Goal: Register for event/course

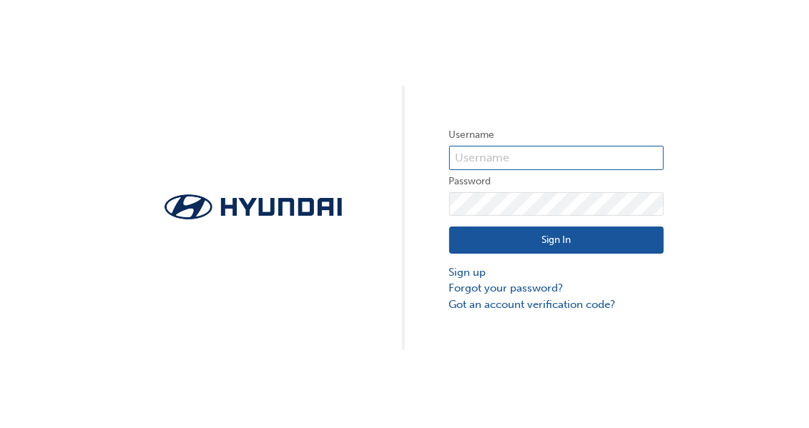
type input "[PERSON_NAME][EMAIL_ADDRESS][DOMAIN_NAME]"
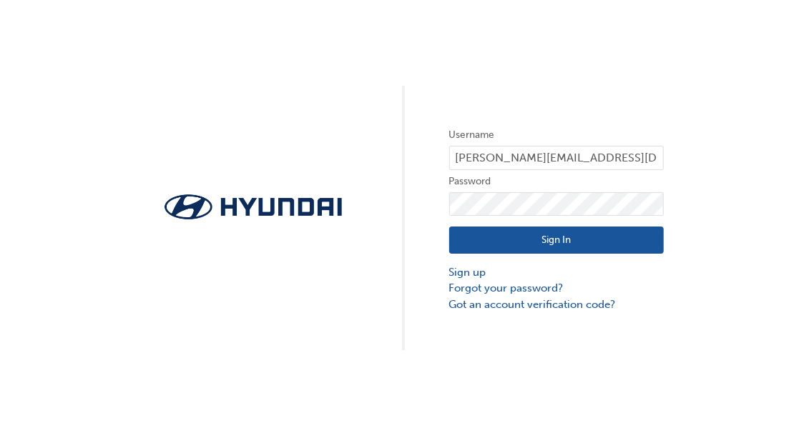
click at [542, 246] on button "Sign In" at bounding box center [556, 240] width 214 height 27
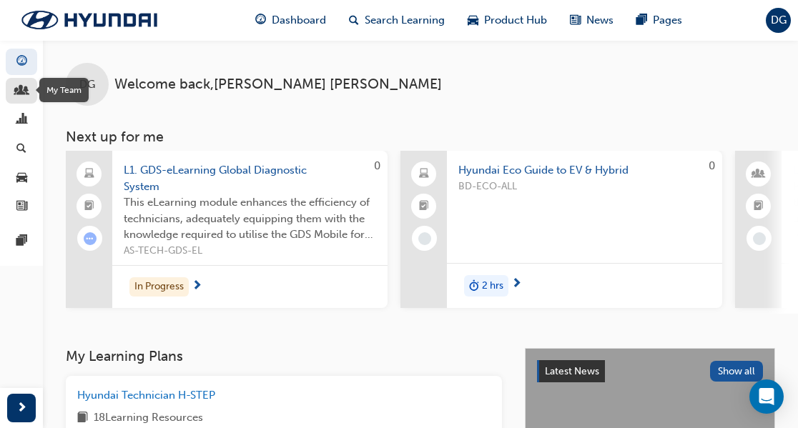
click at [24, 87] on span "people-icon" at bounding box center [21, 91] width 11 height 13
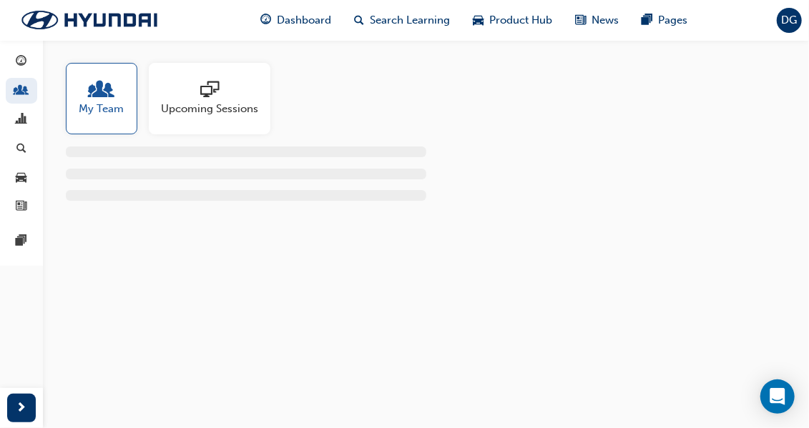
click at [190, 112] on span "Upcoming Sessions" at bounding box center [209, 109] width 97 height 16
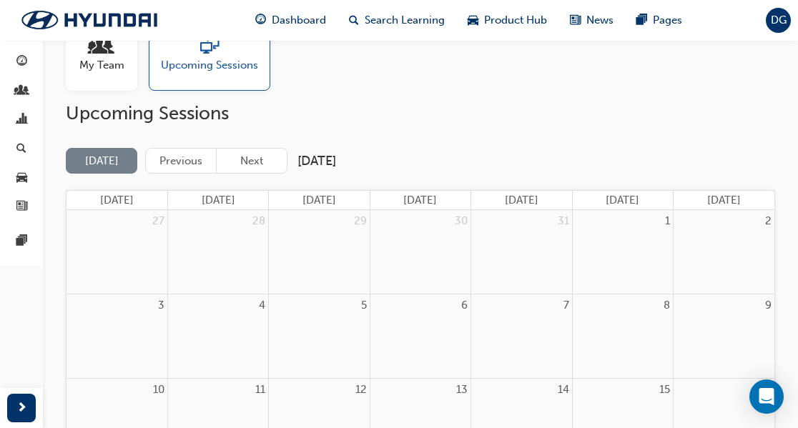
scroll to position [43, 0]
click at [256, 157] on button "Next" at bounding box center [251, 162] width 71 height 26
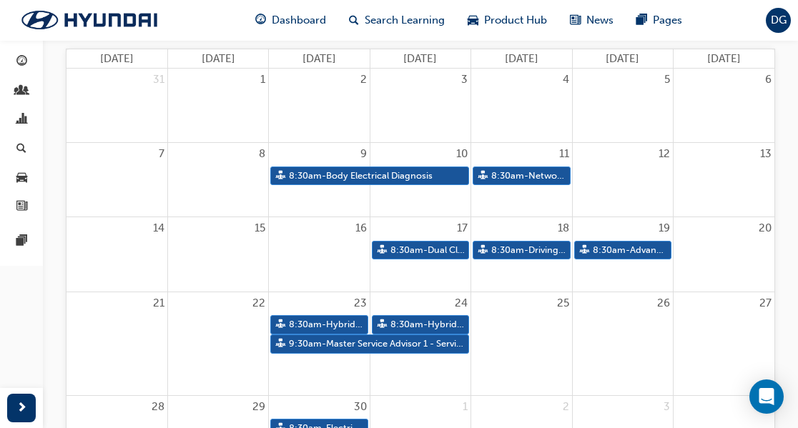
scroll to position [186, 0]
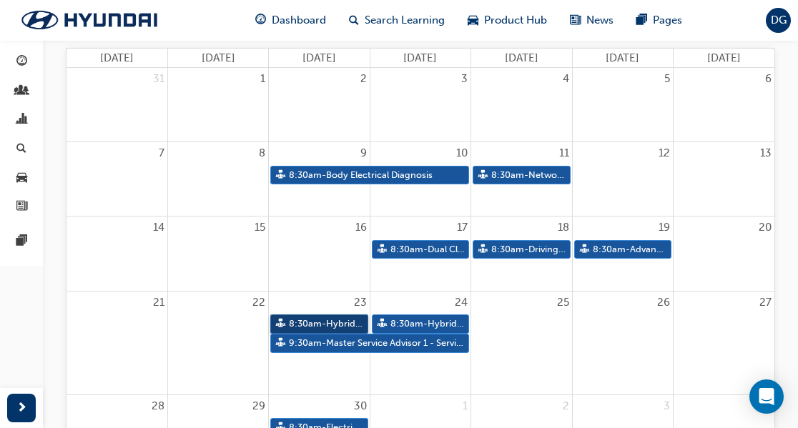
click at [342, 323] on link "8:30am - Hybrid Electric Vehicle (HEV) Technical Training" at bounding box center [318, 324] width 97 height 19
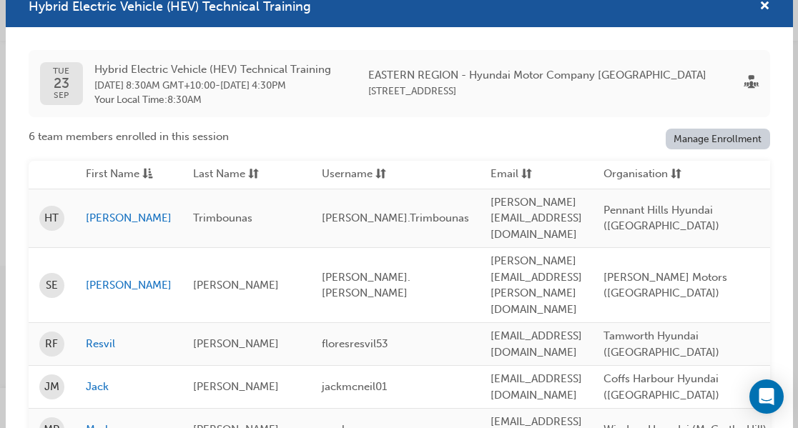
scroll to position [11, 0]
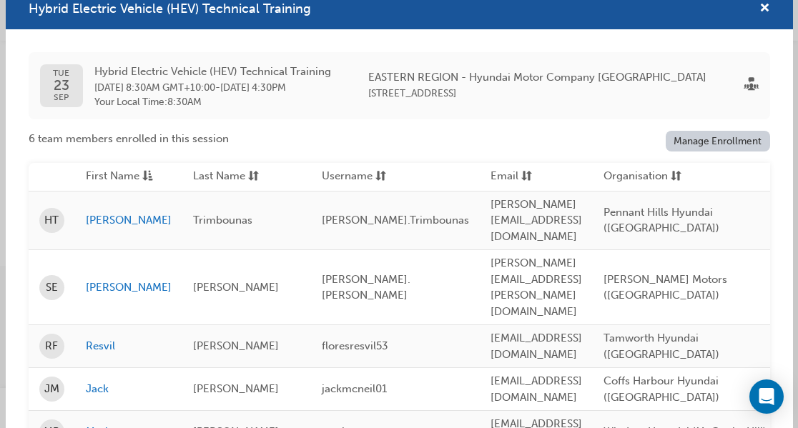
click at [705, 141] on link "Manage Enrollment" at bounding box center [718, 141] width 104 height 21
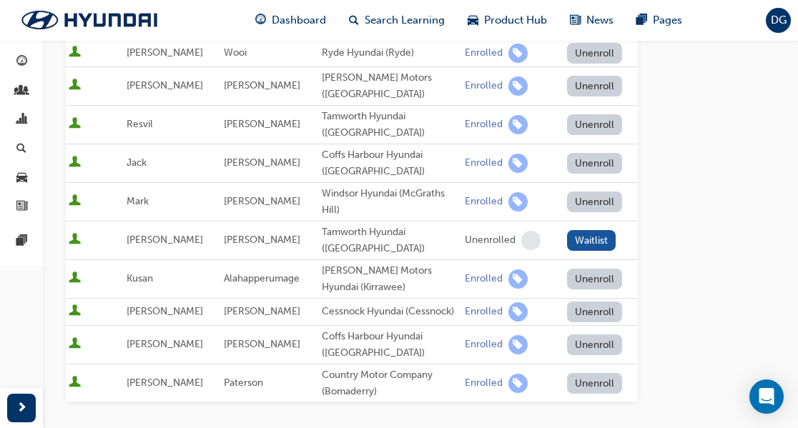
scroll to position [382, 0]
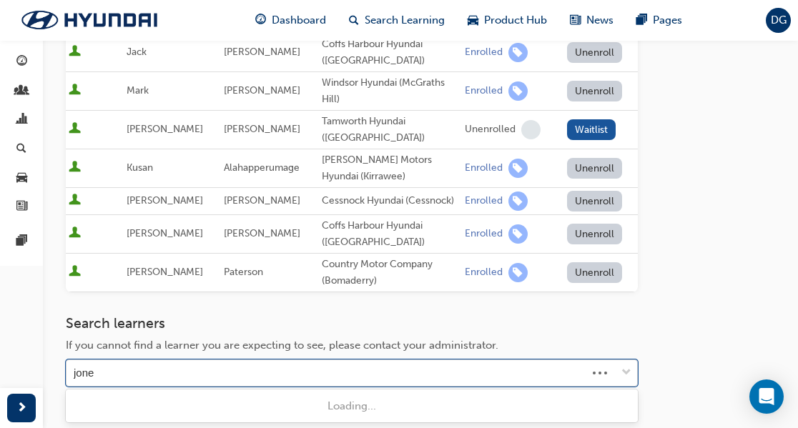
type input "[PERSON_NAME]"
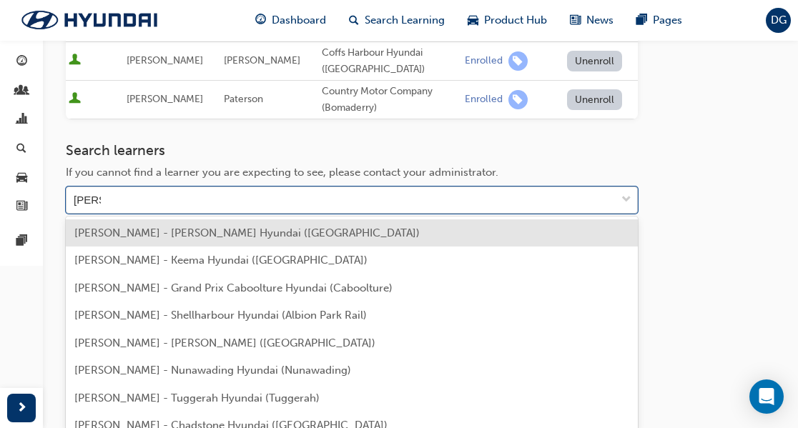
scroll to position [584, 0]
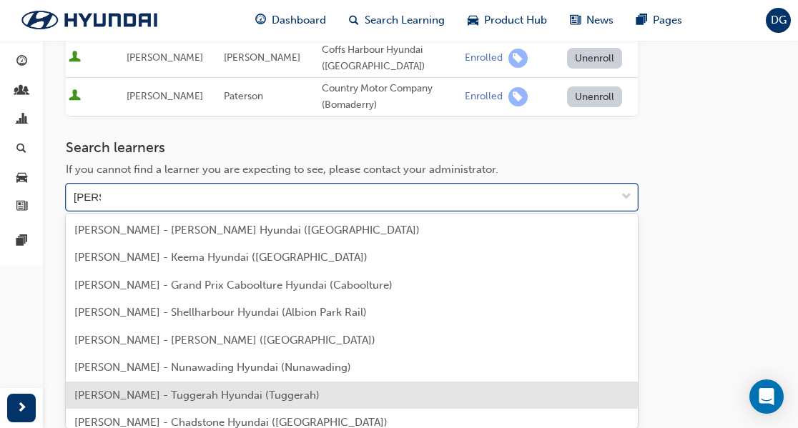
click at [213, 395] on span "[PERSON_NAME] - Tuggerah Hyundai (Tuggerah)" at bounding box center [196, 395] width 245 height 13
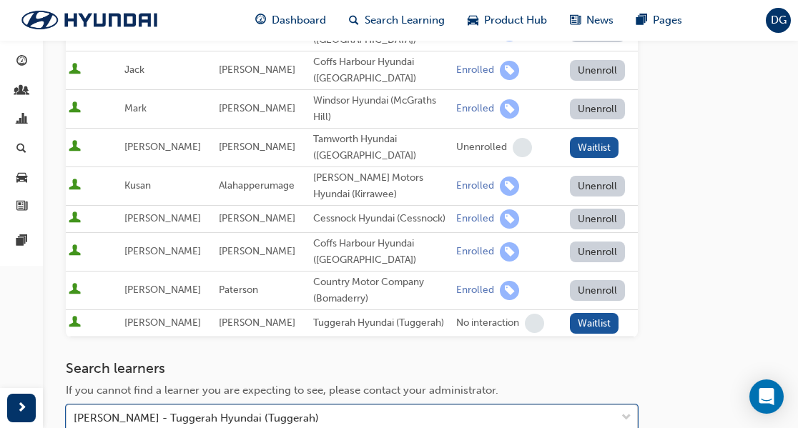
scroll to position [560, 0]
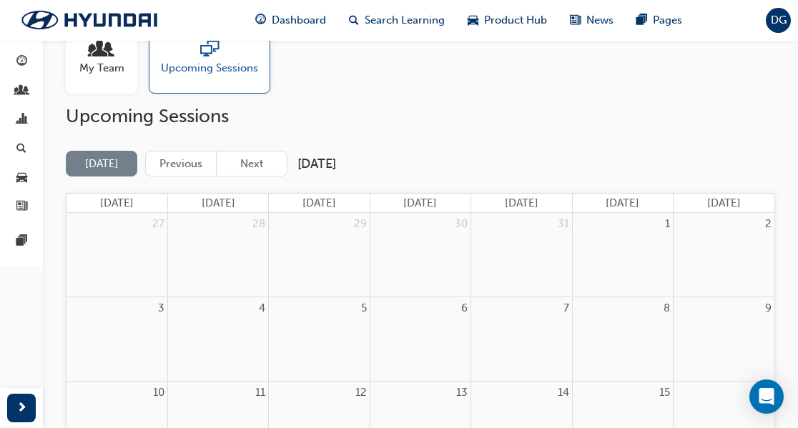
scroll to position [46, 0]
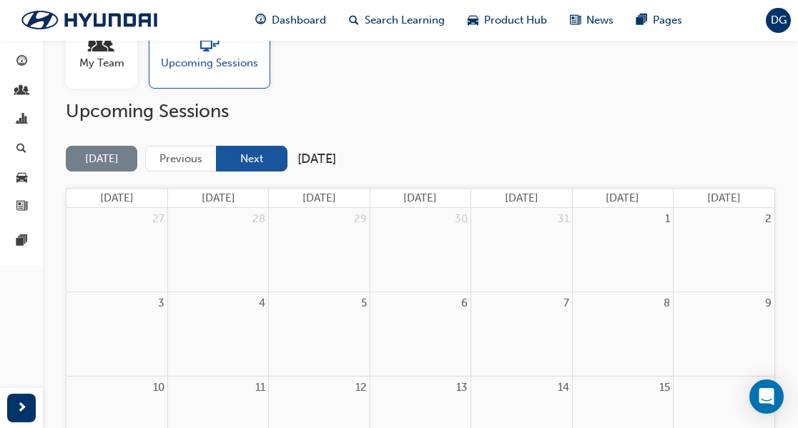
click at [256, 158] on button "Next" at bounding box center [251, 159] width 71 height 26
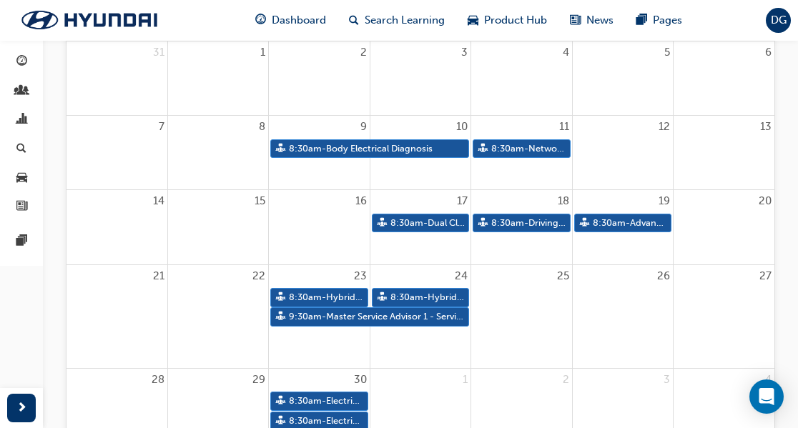
scroll to position [224, 0]
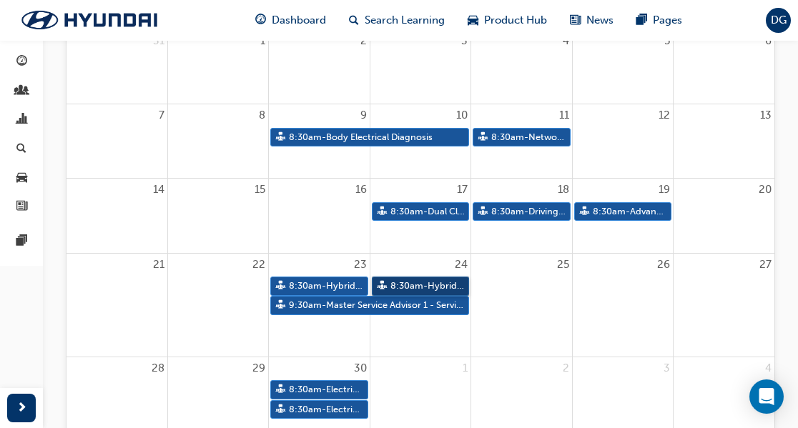
click at [430, 285] on link "8:30am - Hybrid Electric Vehicle (HEV) Technical Training" at bounding box center [420, 286] width 97 height 19
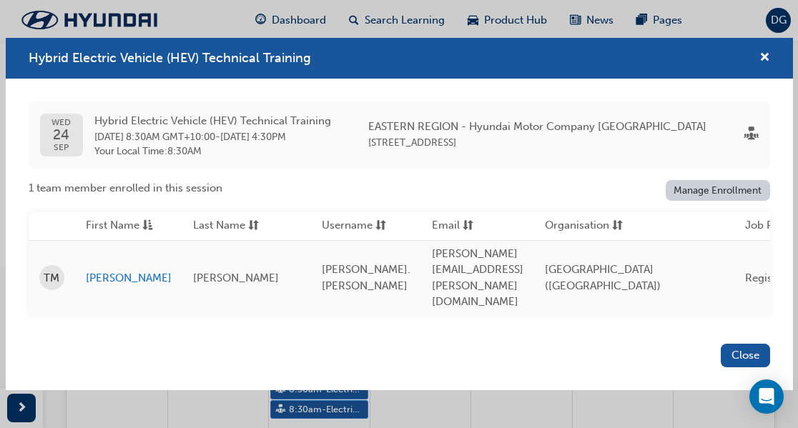
click at [691, 201] on link "Manage Enrollment" at bounding box center [718, 190] width 104 height 21
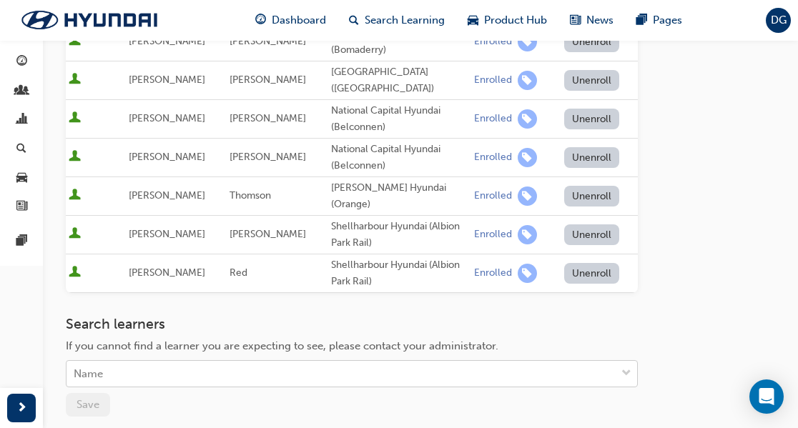
scroll to position [442, 0]
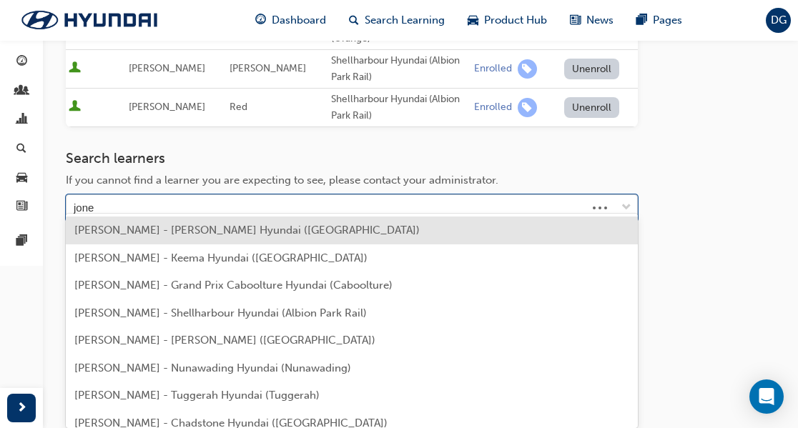
type input "[PERSON_NAME]"
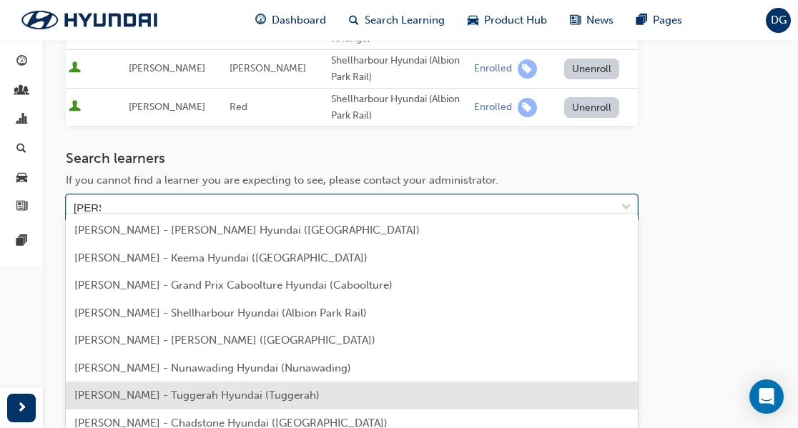
click at [96, 395] on span "[PERSON_NAME] - Tuggerah Hyundai (Tuggerah)" at bounding box center [196, 395] width 245 height 13
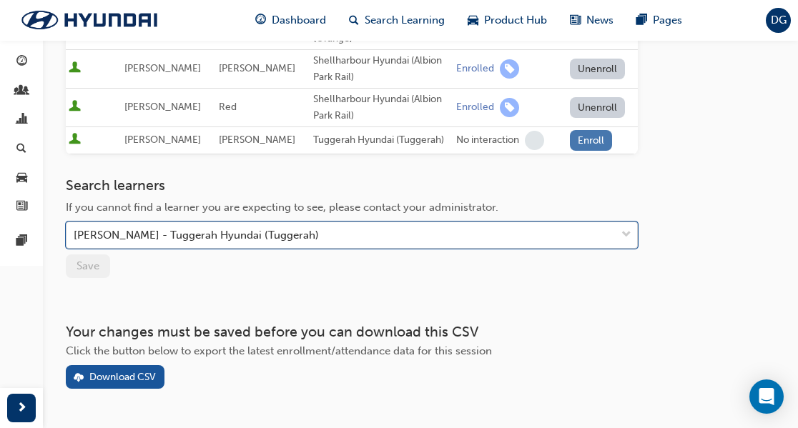
click at [578, 130] on button "Enroll" at bounding box center [591, 140] width 43 height 21
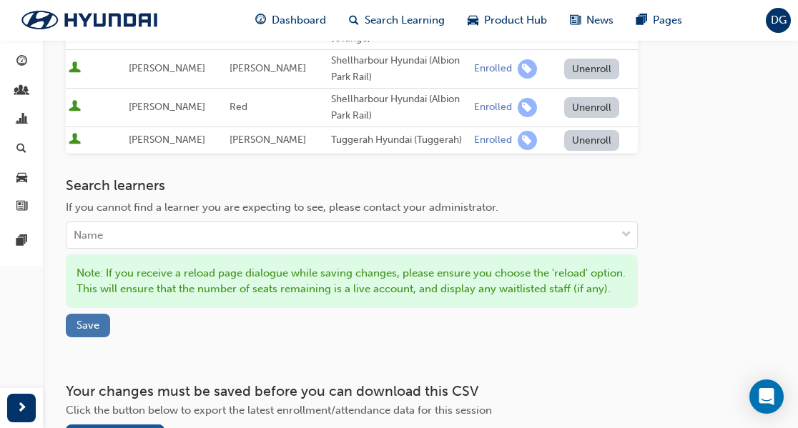
click at [83, 328] on span "Save" at bounding box center [87, 325] width 23 height 13
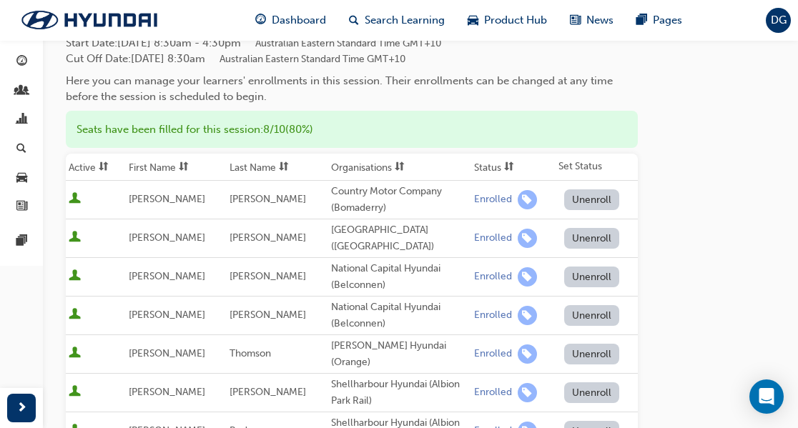
scroll to position [0, 0]
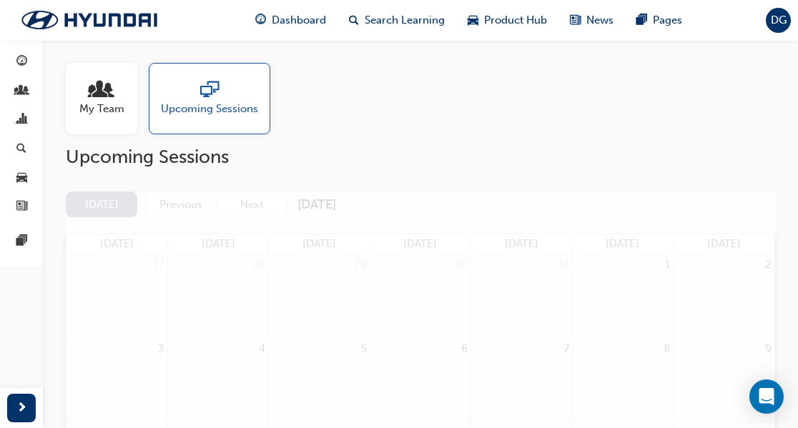
scroll to position [224, 0]
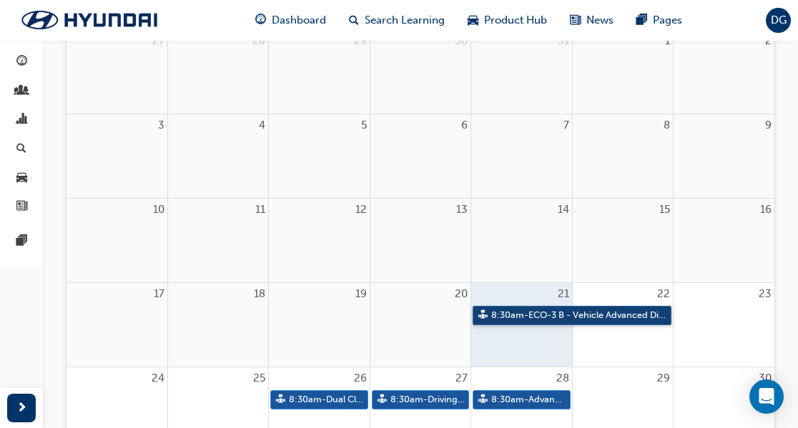
click at [538, 315] on link "8:30am - ECO-3 B - Vehicle Advanced Diagnosis" at bounding box center [572, 315] width 199 height 19
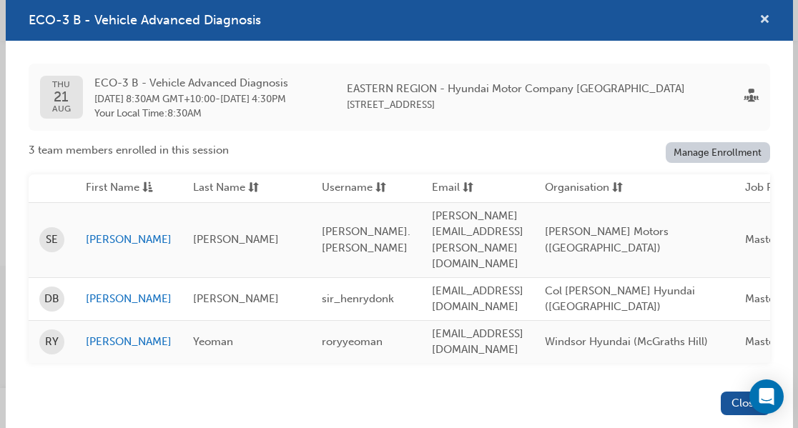
click at [764, 27] on span "cross-icon" at bounding box center [764, 20] width 11 height 13
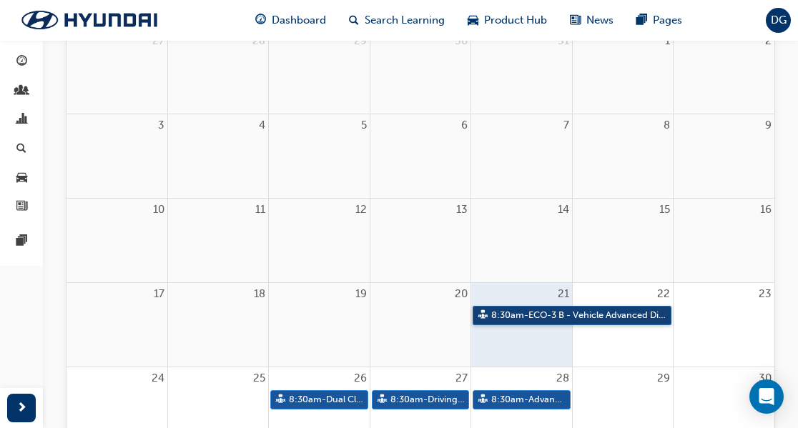
scroll to position [0, 0]
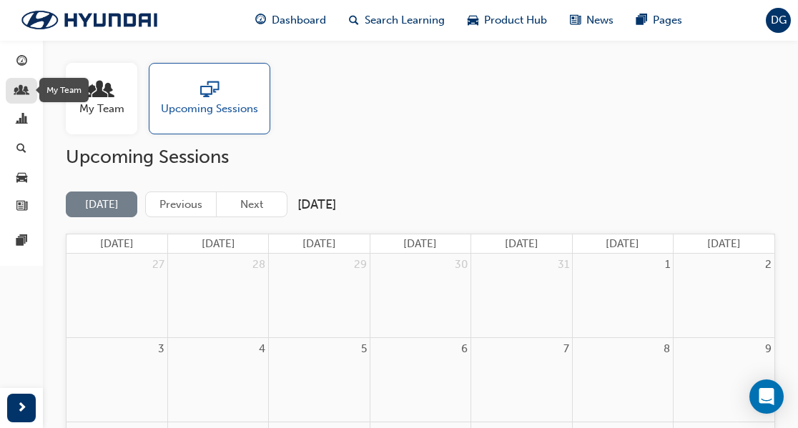
click at [23, 85] on span "people-icon" at bounding box center [21, 91] width 11 height 13
